Goal: Task Accomplishment & Management: Manage account settings

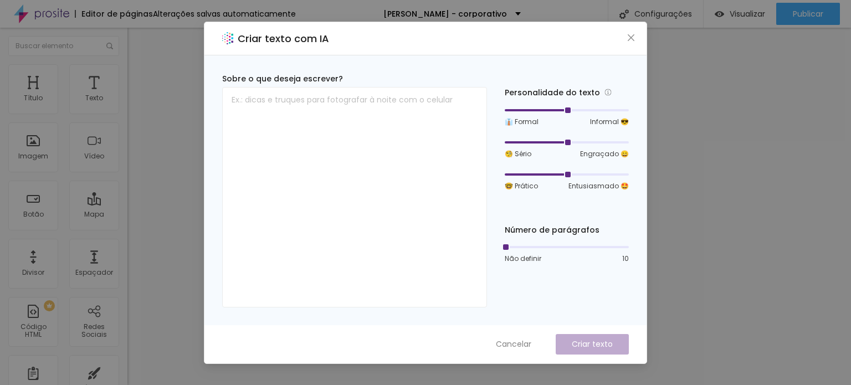
click at [631, 33] on icon "close" at bounding box center [630, 37] width 9 height 9
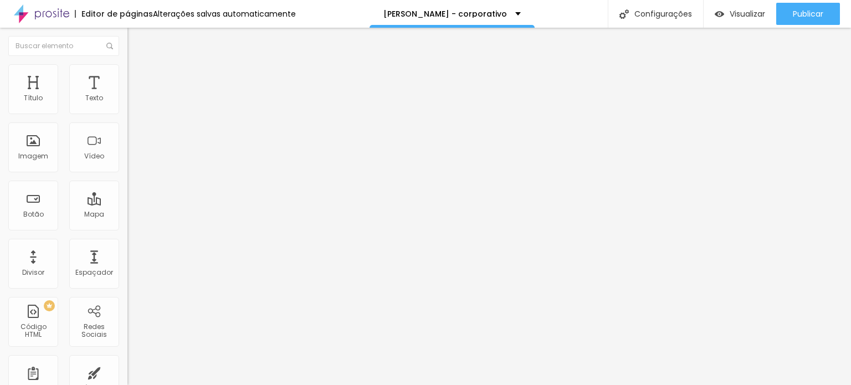
type input "29"
type input "28"
type input "27"
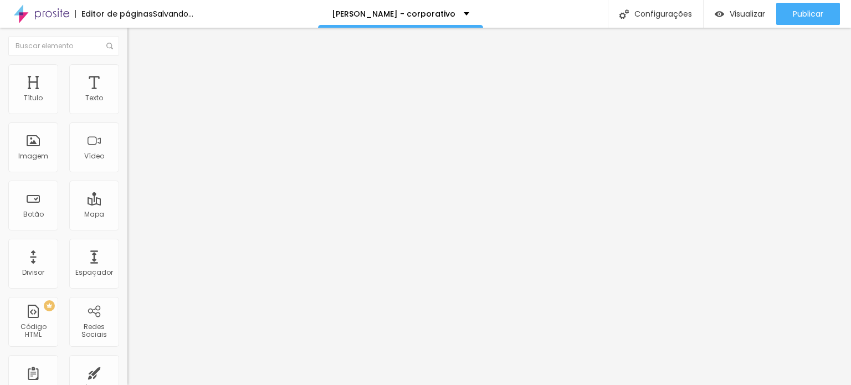
type input "27"
type input "26"
type input "25"
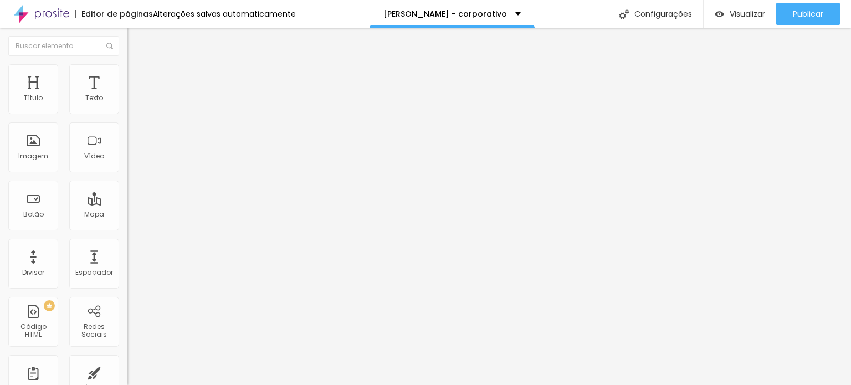
type input "24"
drag, startPoint x: 86, startPoint y: 108, endPoint x: 71, endPoint y: 109, distance: 15.0
type input "24"
click at [127, 204] on input "range" at bounding box center [162, 208] width 71 height 9
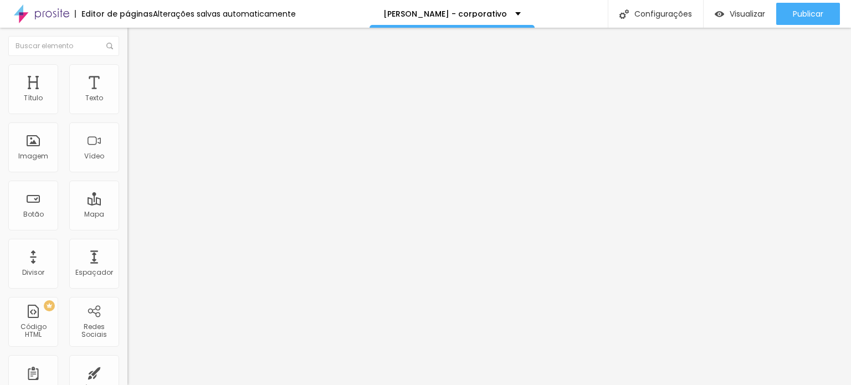
type input "31"
type input "30"
type input "29"
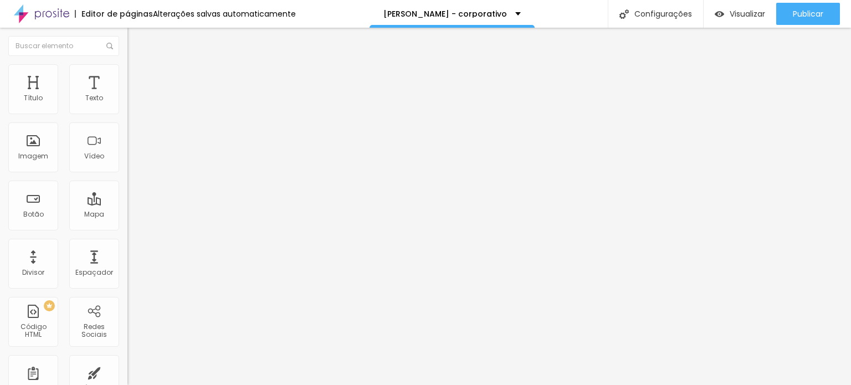
type input "29"
type input "28"
type input "27"
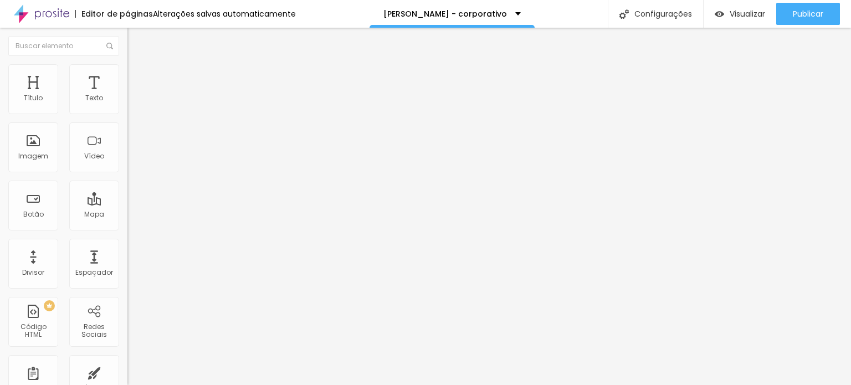
drag, startPoint x: 94, startPoint y: 110, endPoint x: 79, endPoint y: 111, distance: 15.0
type input "27"
click at [127, 204] on input "range" at bounding box center [162, 208] width 71 height 9
drag, startPoint x: 111, startPoint y: 241, endPoint x: 119, endPoint y: 241, distance: 7.8
click at [127, 241] on div "Editar Texto Estilo Avançado 27 Tamanho do texto 0 Espaço entre letras 1.3 Altu…" at bounding box center [190, 206] width 127 height 357
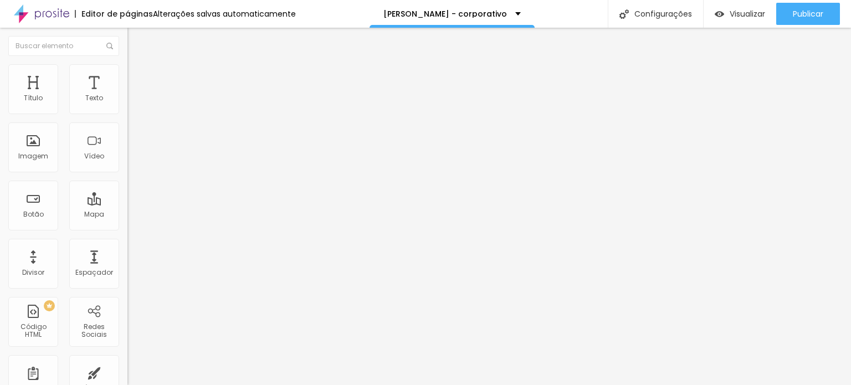
type input "31"
type input "30"
type input "29"
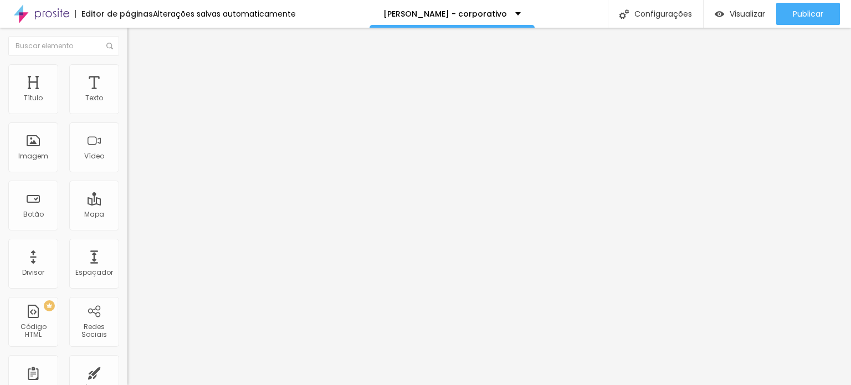
type input "29"
type input "28"
drag, startPoint x: 94, startPoint y: 111, endPoint x: 82, endPoint y: 111, distance: 11.6
type input "28"
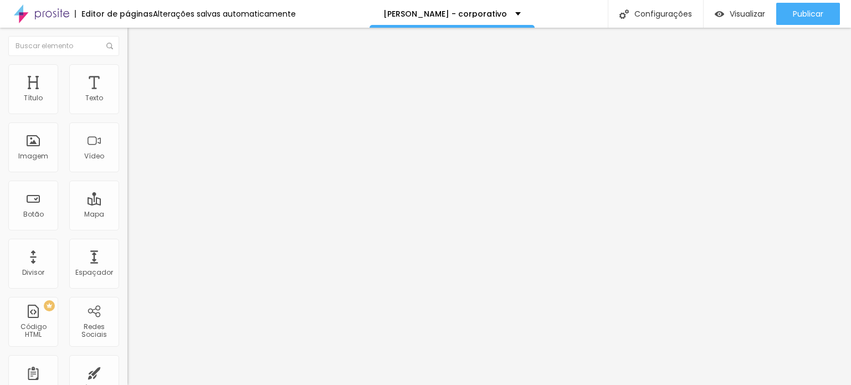
click at [127, 204] on input "range" at bounding box center [162, 208] width 71 height 9
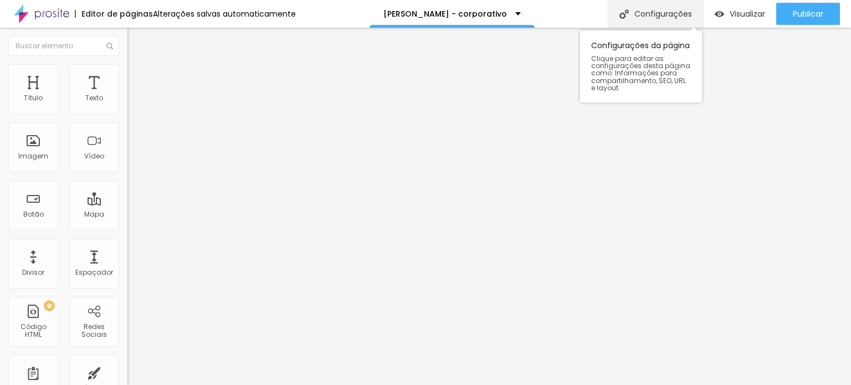
click at [641, 19] on div "Configurações" at bounding box center [655, 14] width 95 height 28
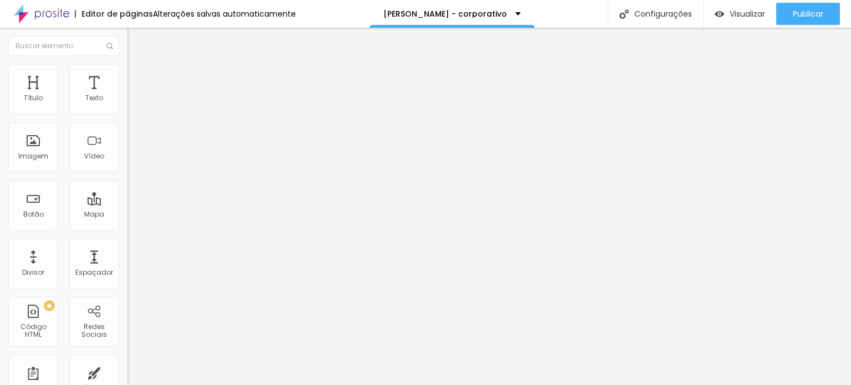
drag, startPoint x: 428, startPoint y: 109, endPoint x: 301, endPoint y: 114, distance: 126.9
drag, startPoint x: 443, startPoint y: 112, endPoint x: 386, endPoint y: 99, distance: 58.0
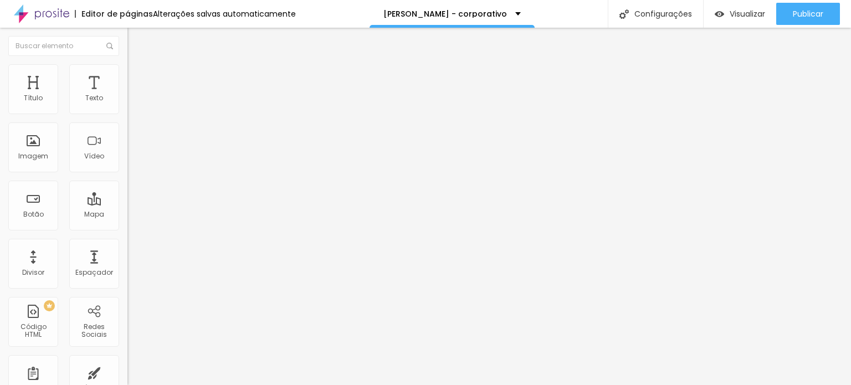
type input "CORPORATIVO - 2026"
drag, startPoint x: 314, startPoint y: 197, endPoint x: 308, endPoint y: 194, distance: 6.5
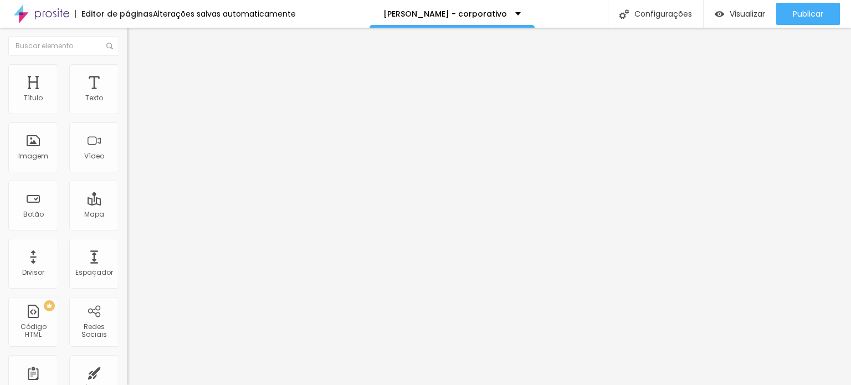
drag, startPoint x: 269, startPoint y: 270, endPoint x: 281, endPoint y: 268, distance: 12.9
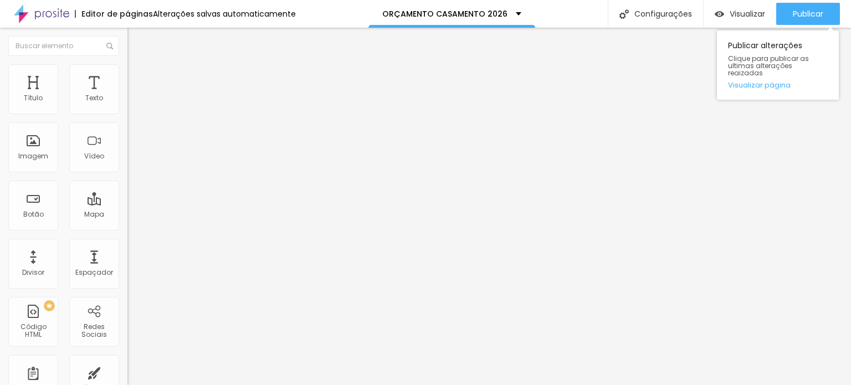
drag, startPoint x: 791, startPoint y: 16, endPoint x: 770, endPoint y: 25, distance: 23.1
click at [793, 17] on span "Publicar" at bounding box center [808, 13] width 30 height 9
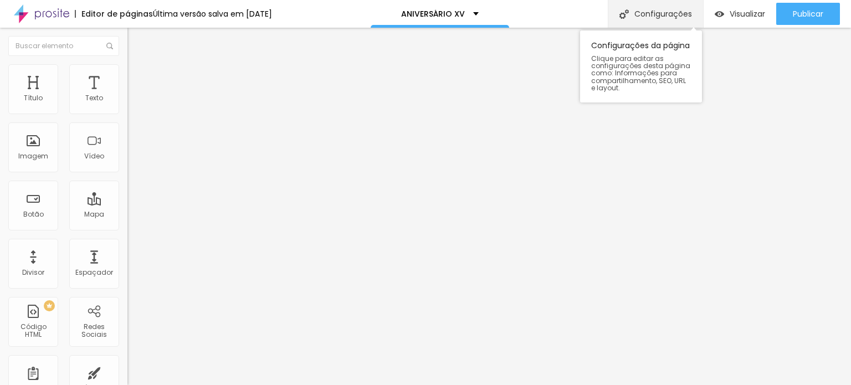
click at [655, 6] on div "Configurações" at bounding box center [655, 14] width 95 height 28
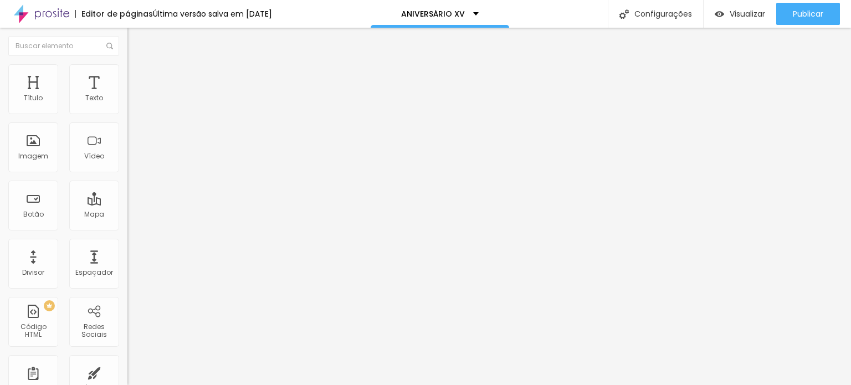
drag, startPoint x: 409, startPoint y: 110, endPoint x: 419, endPoint y: 112, distance: 10.2
type input "ANIVERSÁRIO XV - 2026"
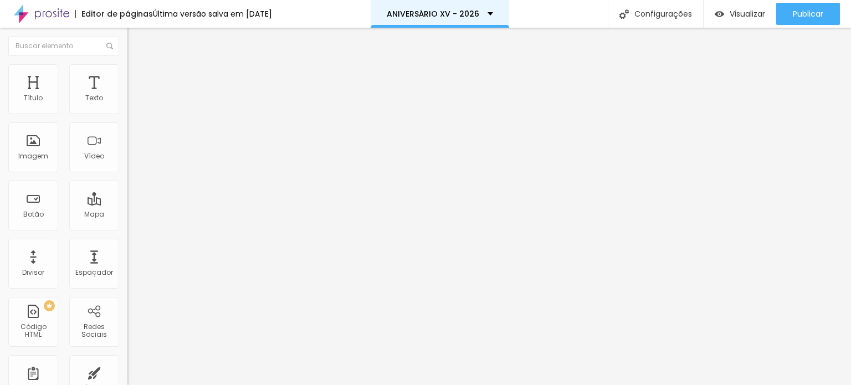
click at [497, 13] on div "ANIVERSÁRIO XV - 2026" at bounding box center [440, 14] width 138 height 28
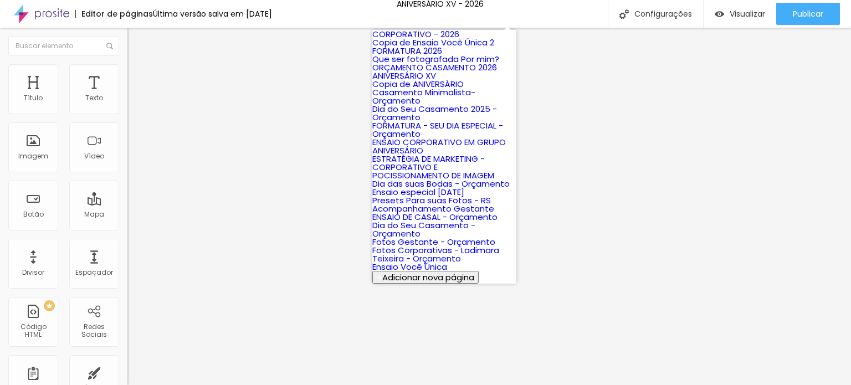
click at [418, 48] on link "Copia de Ensaio Você Única 2" at bounding box center [433, 43] width 122 height 12
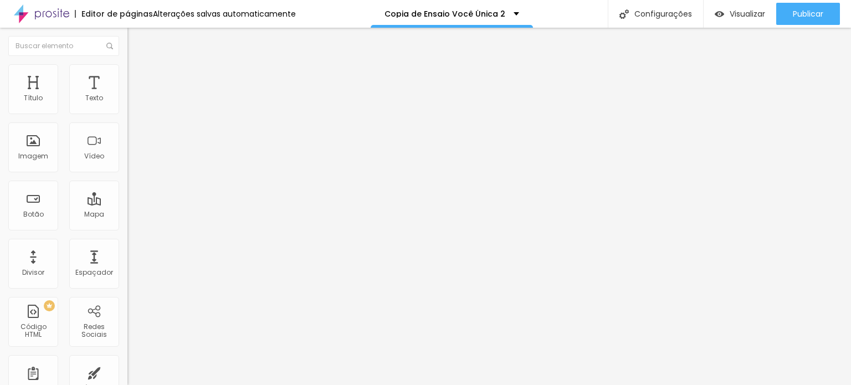
click at [137, 76] on span "Avançado" at bounding box center [155, 71] width 37 height 9
type input "9"
type input "7"
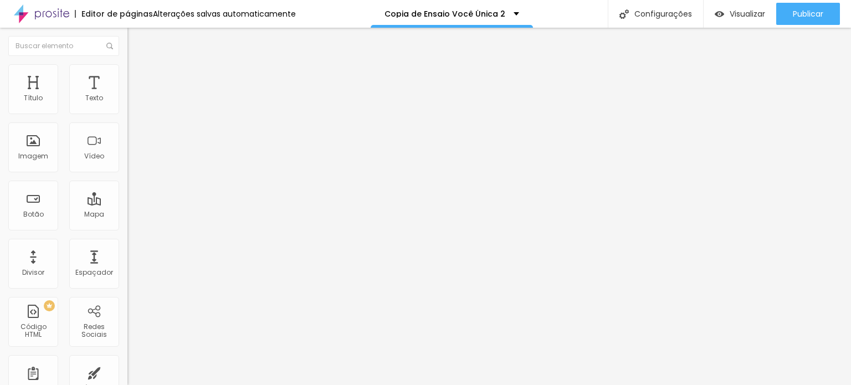
type input "6"
type input "5"
type input "4"
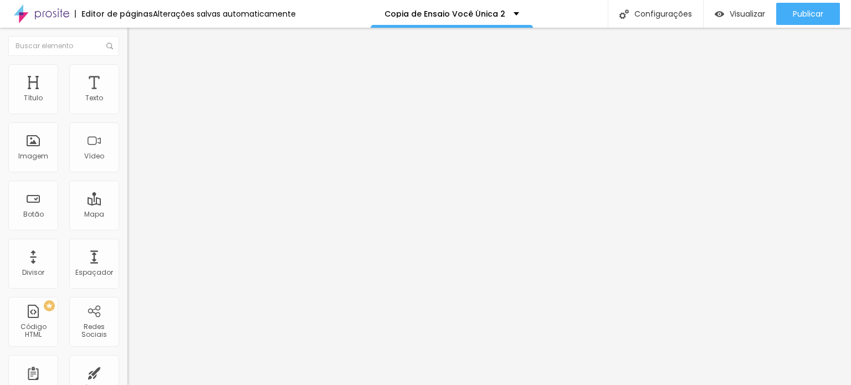
type input "4"
type input "2"
type input "0"
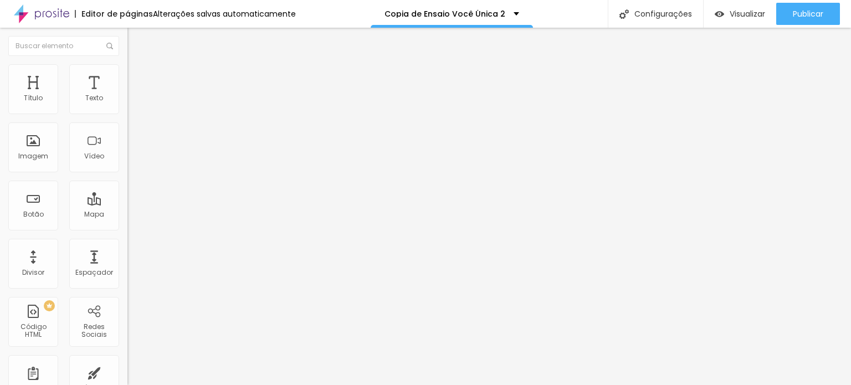
drag, startPoint x: 31, startPoint y: 109, endPoint x: 22, endPoint y: 108, distance: 8.9
type input "0"
click at [127, 204] on input "range" at bounding box center [162, 208] width 71 height 9
type input "3"
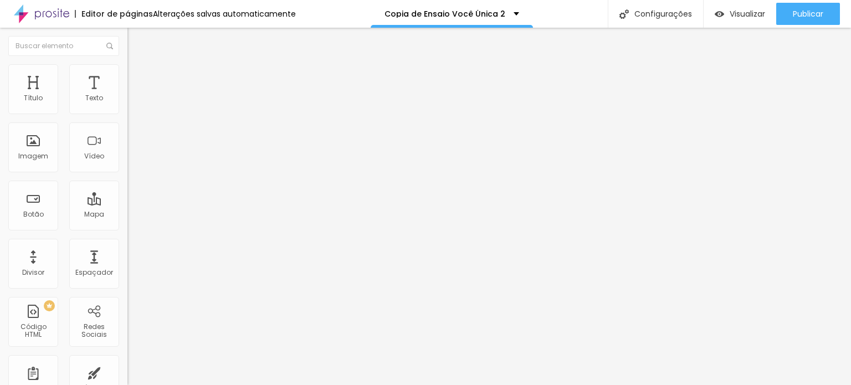
type input "1"
type input "0"
drag, startPoint x: 27, startPoint y: 129, endPoint x: 20, endPoint y: 130, distance: 6.7
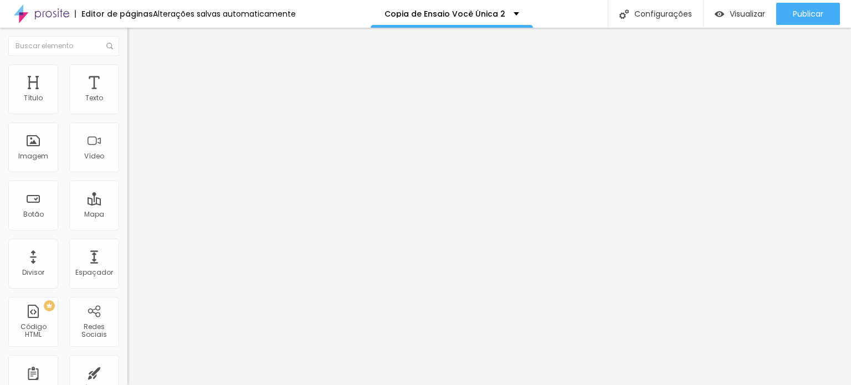
type input "0"
click at [127, 361] on input "range" at bounding box center [162, 365] width 71 height 9
click at [71, 91] on div "Texto" at bounding box center [94, 89] width 50 height 50
click at [127, 71] on li "Avançado" at bounding box center [190, 69] width 127 height 11
click at [127, 75] on li "Estilo" at bounding box center [190, 69] width 127 height 11
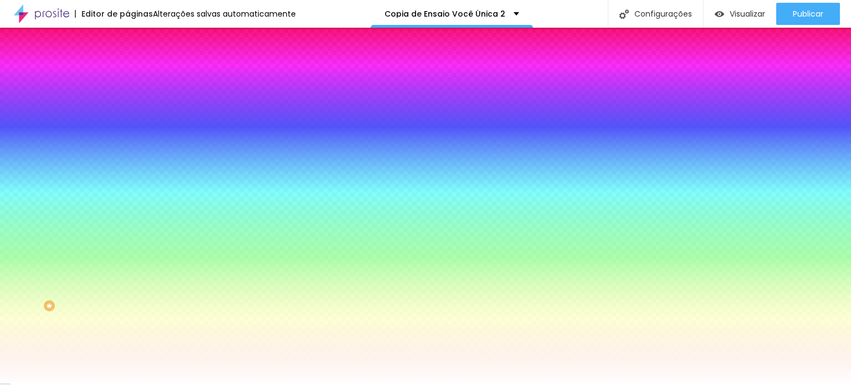
click at [137, 79] on span "Avançado" at bounding box center [155, 82] width 37 height 9
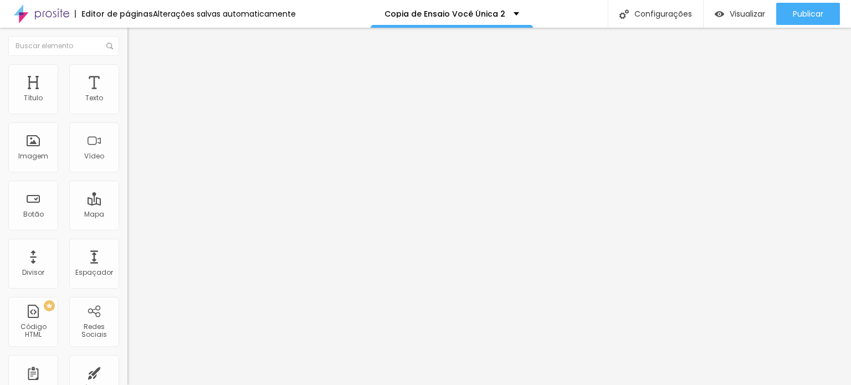
type input "15"
type input "10"
type input "5"
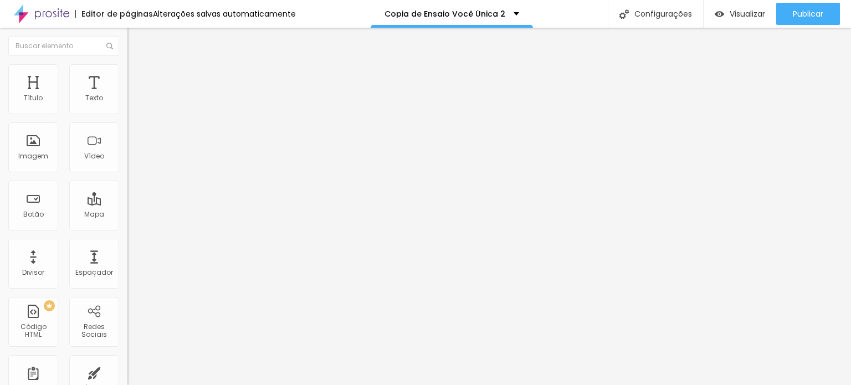
type input "5"
type input "0"
type input "5"
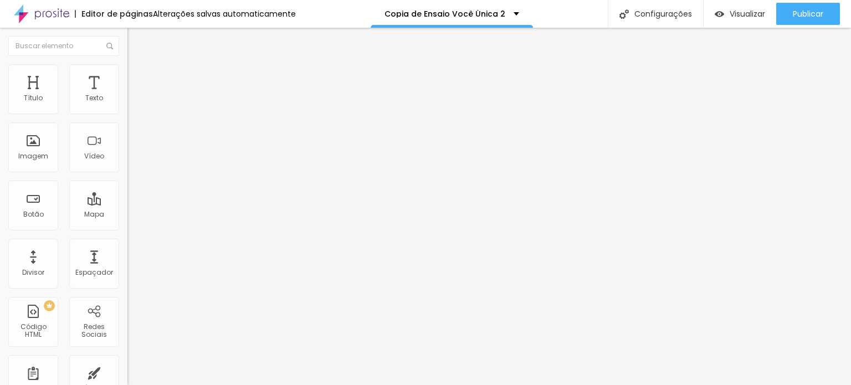
type input "10"
type input "15"
type input "20"
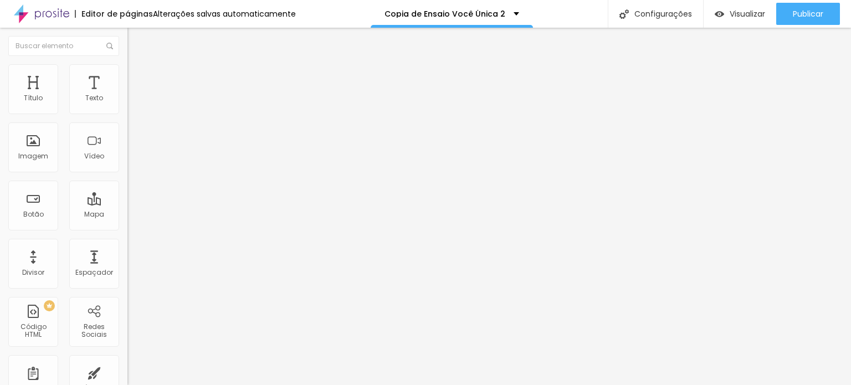
type input "20"
type input "25"
type input "30"
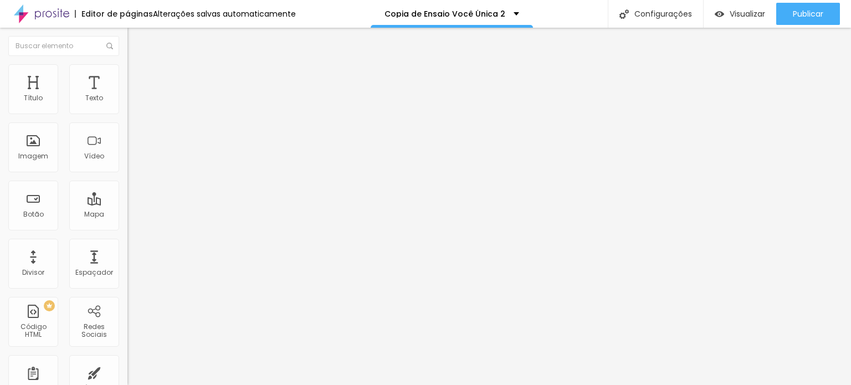
type input "35"
type input "40"
type input "45"
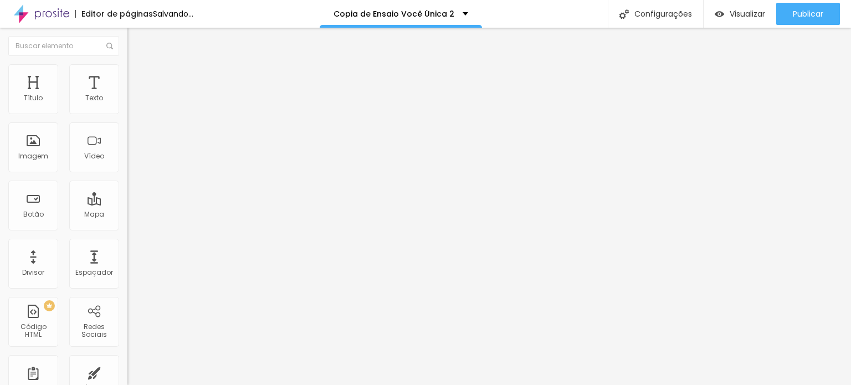
type input "45"
type input "40"
type input "45"
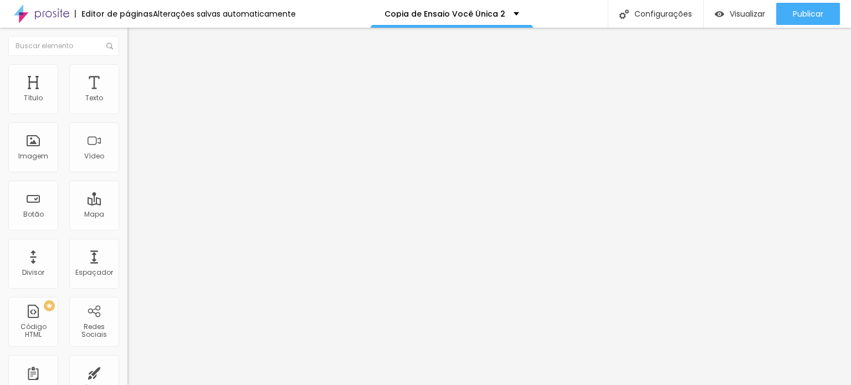
type input "50"
drag, startPoint x: 40, startPoint y: 110, endPoint x: 75, endPoint y: 141, distance: 47.1
type input "50"
click at [127, 215] on input "range" at bounding box center [162, 219] width 71 height 9
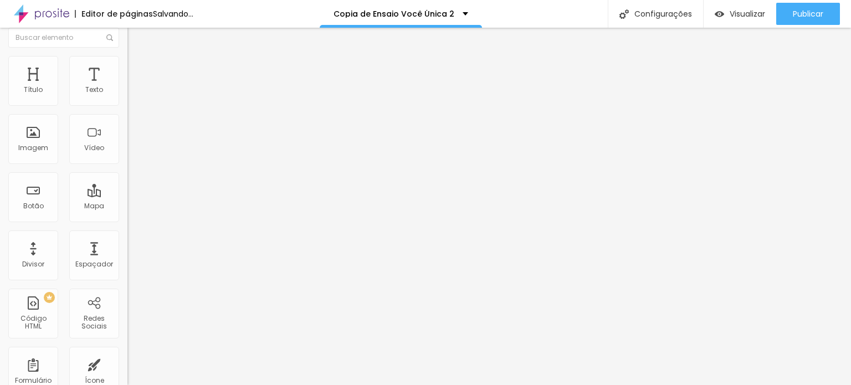
scroll to position [11, 0]
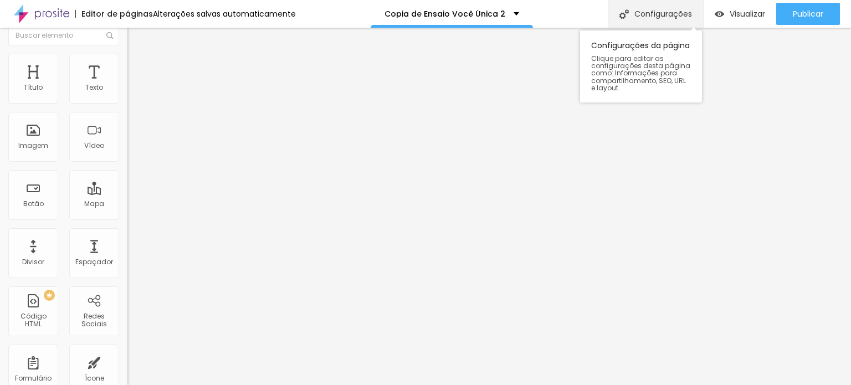
click at [649, 14] on div "Configurações" at bounding box center [655, 14] width 95 height 28
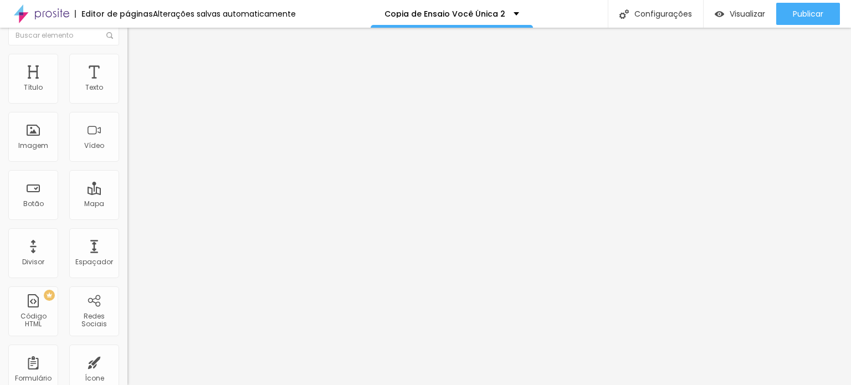
drag, startPoint x: 386, startPoint y: 108, endPoint x: 310, endPoint y: 107, distance: 75.9
type input "Você Única 2026"
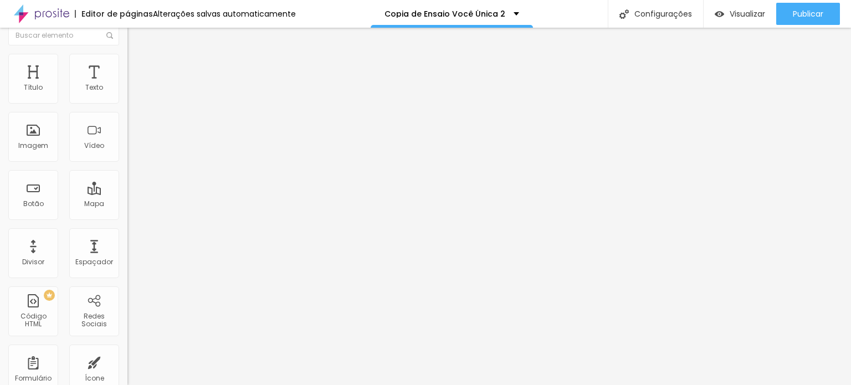
click at [466, 17] on p "Você Única 2026" at bounding box center [445, 14] width 68 height 8
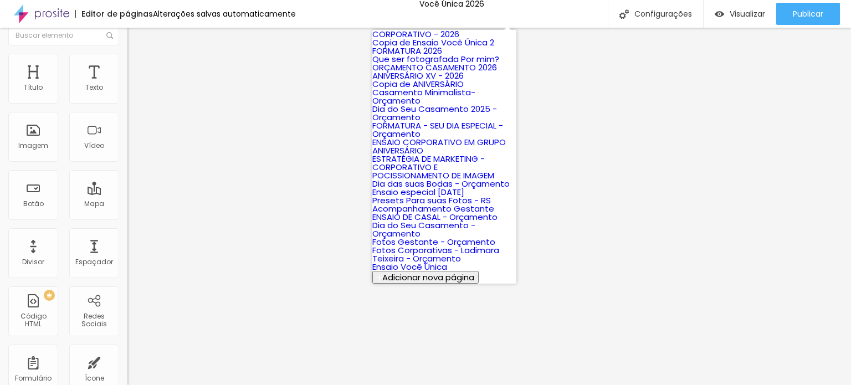
scroll to position [111, 0]
click at [416, 90] on link "Copia de ANIVERSÁRIO" at bounding box center [417, 84] width 91 height 12
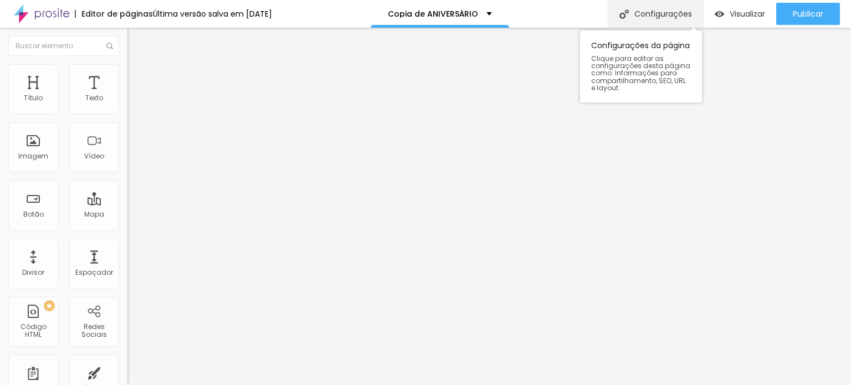
click at [660, 11] on div "Configurações" at bounding box center [655, 14] width 95 height 28
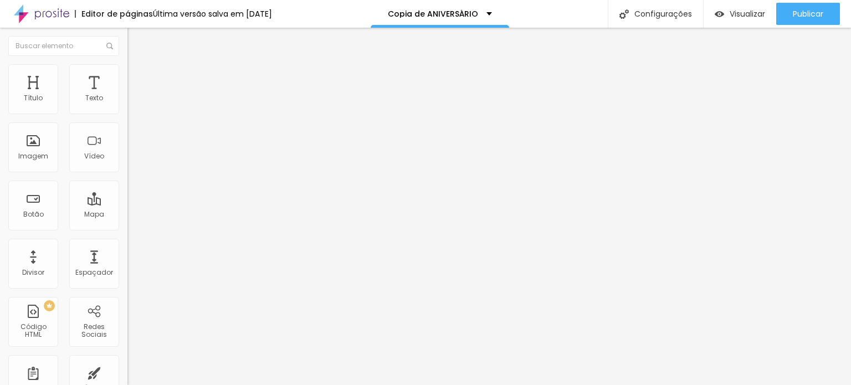
drag, startPoint x: 359, startPoint y: 106, endPoint x: 274, endPoint y: 109, distance: 85.3
type input "ANIVERSÁRIO 2026"
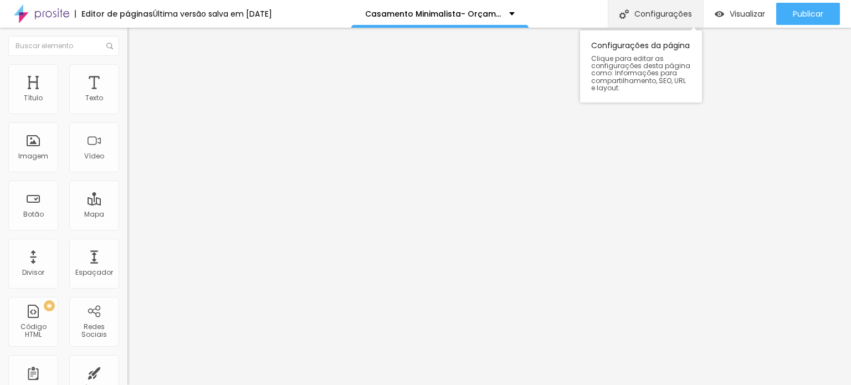
click at [671, 13] on div "Configurações" at bounding box center [655, 14] width 95 height 28
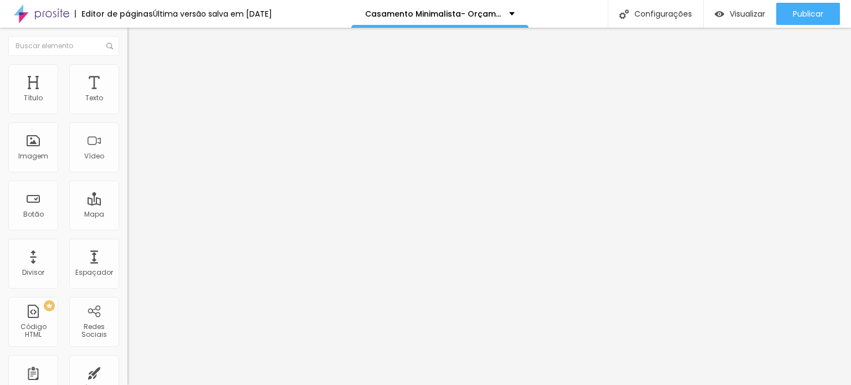
drag, startPoint x: 417, startPoint y: 107, endPoint x: 557, endPoint y: 107, distance: 139.6
type input "Casamento Minimalista 2026"
